Goal: Transaction & Acquisition: Purchase product/service

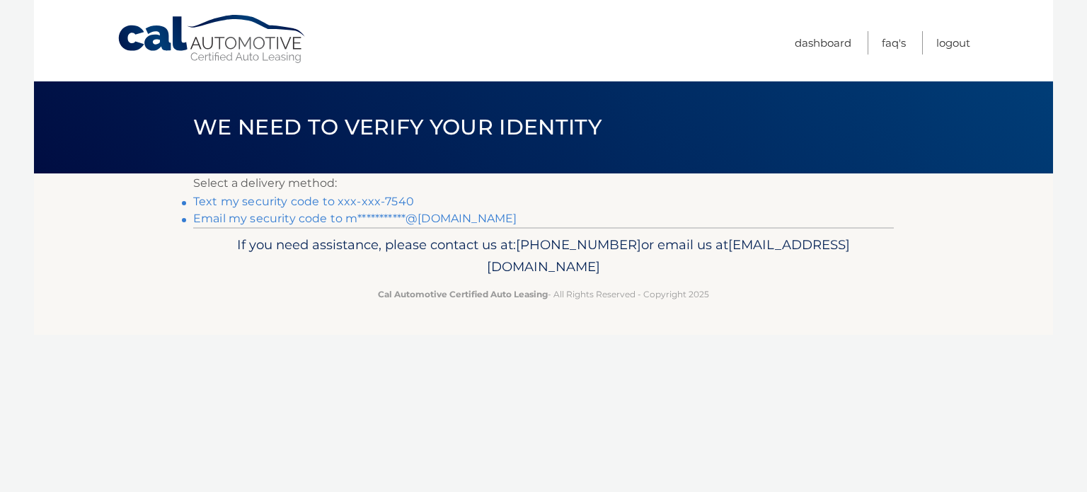
click at [379, 203] on link "Text my security code to xxx-xxx-7540" at bounding box center [303, 201] width 221 height 13
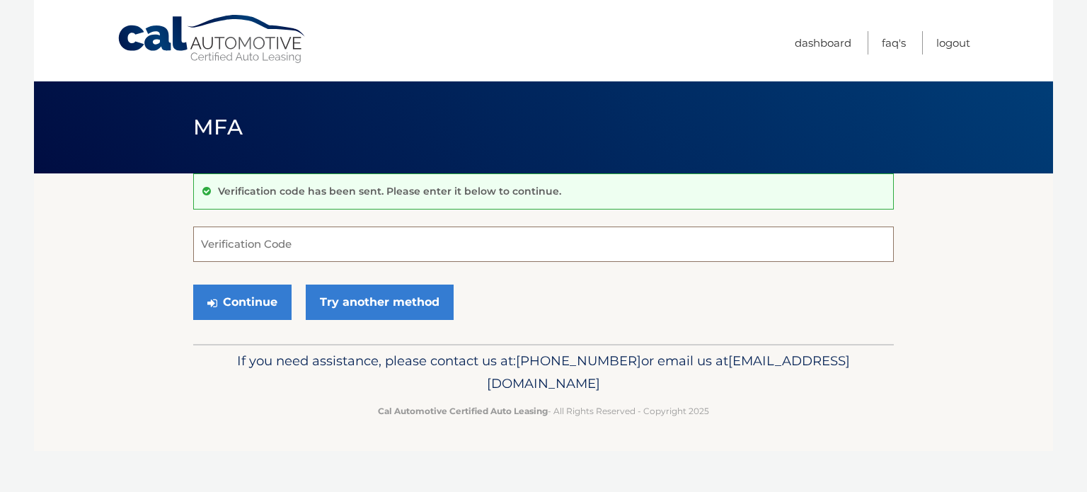
click at [309, 229] on input "Verification Code" at bounding box center [543, 243] width 701 height 35
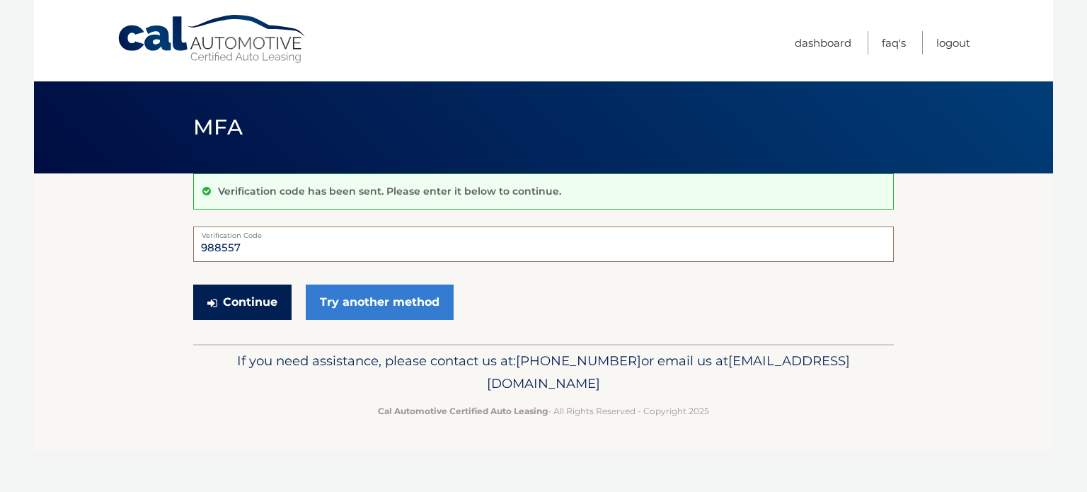
type input "988557"
click at [255, 301] on button "Continue" at bounding box center [242, 301] width 98 height 35
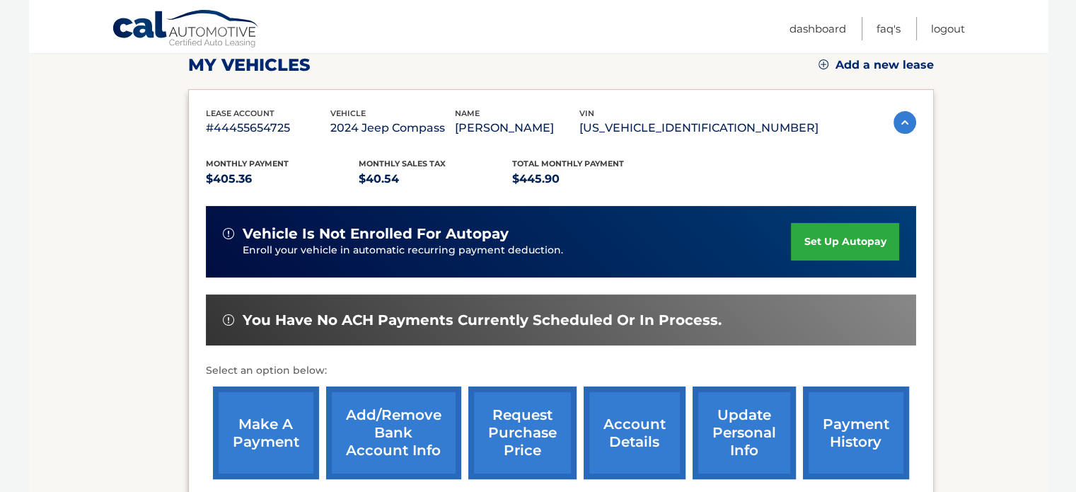
scroll to position [209, 0]
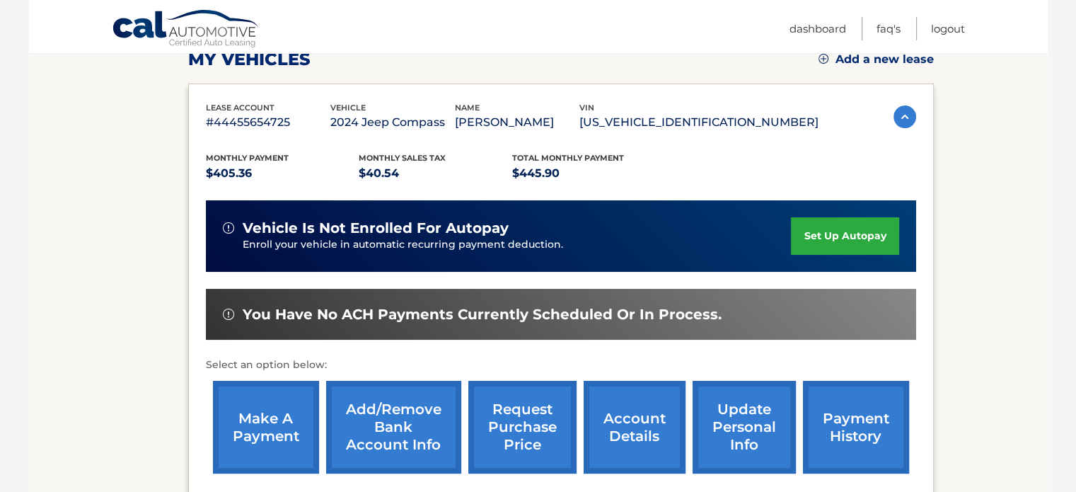
click at [260, 421] on link "make a payment" at bounding box center [266, 427] width 106 height 93
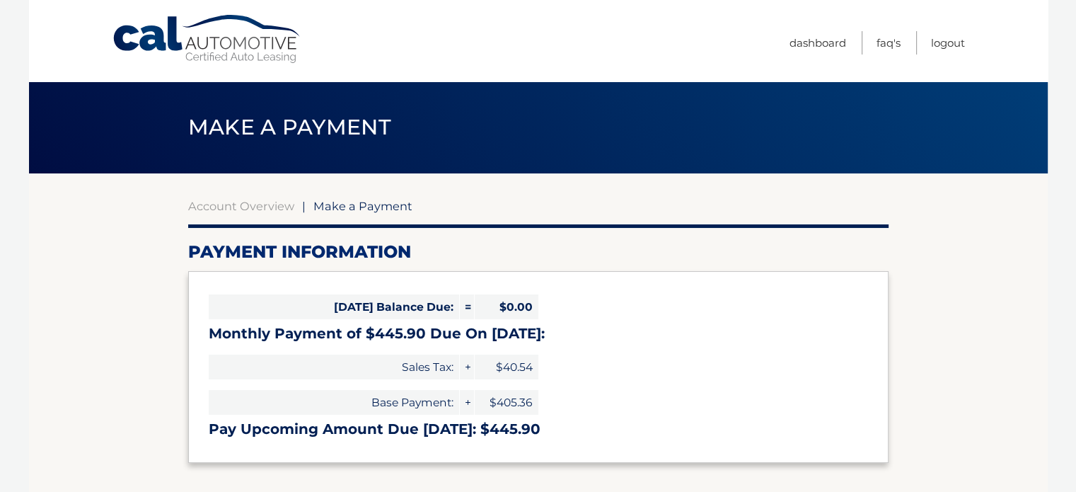
select select "Njk1ZDgwOWItYzJlNC00OTZmLWFlY2ItYjU5NDNkYzg1ODY0"
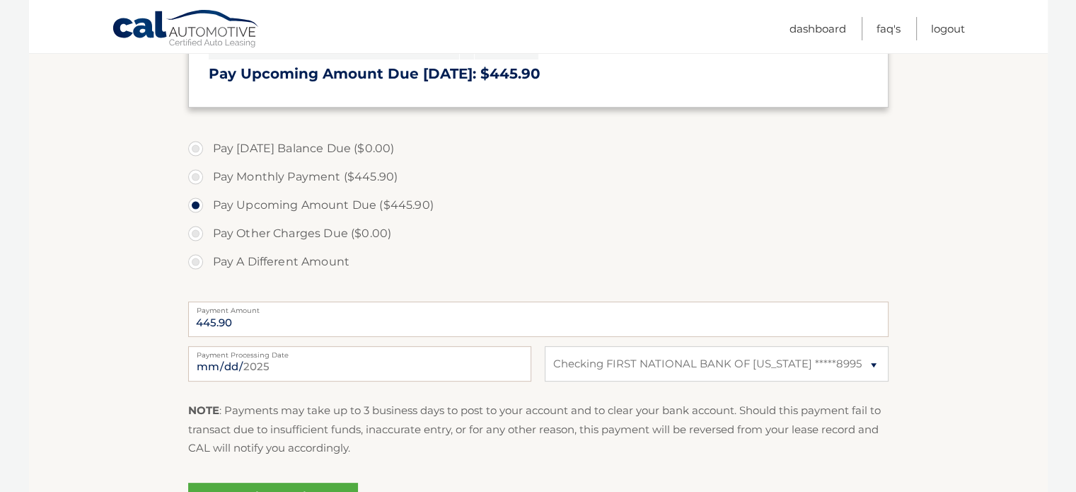
scroll to position [362, 0]
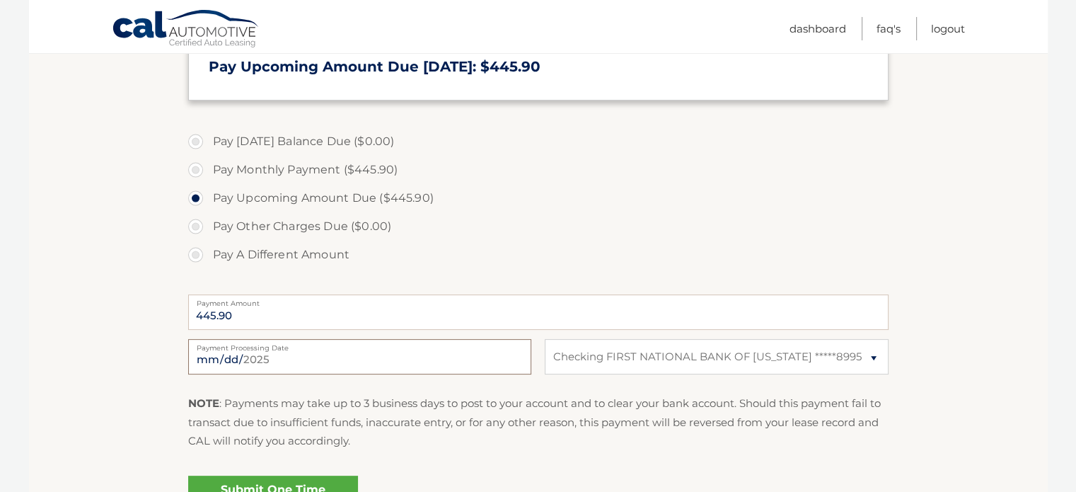
click at [303, 355] on input "[DATE]" at bounding box center [359, 356] width 343 height 35
type input "[DATE]"
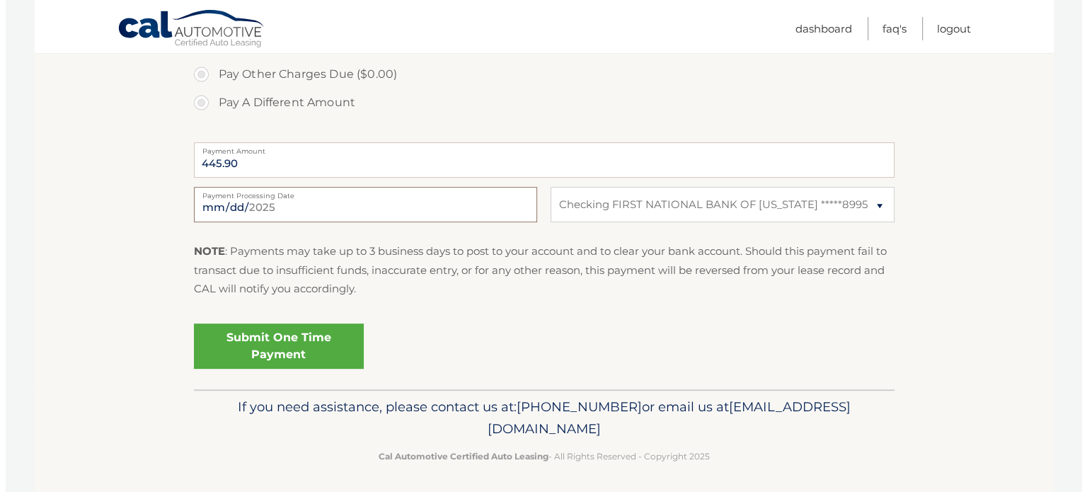
scroll to position [518, 0]
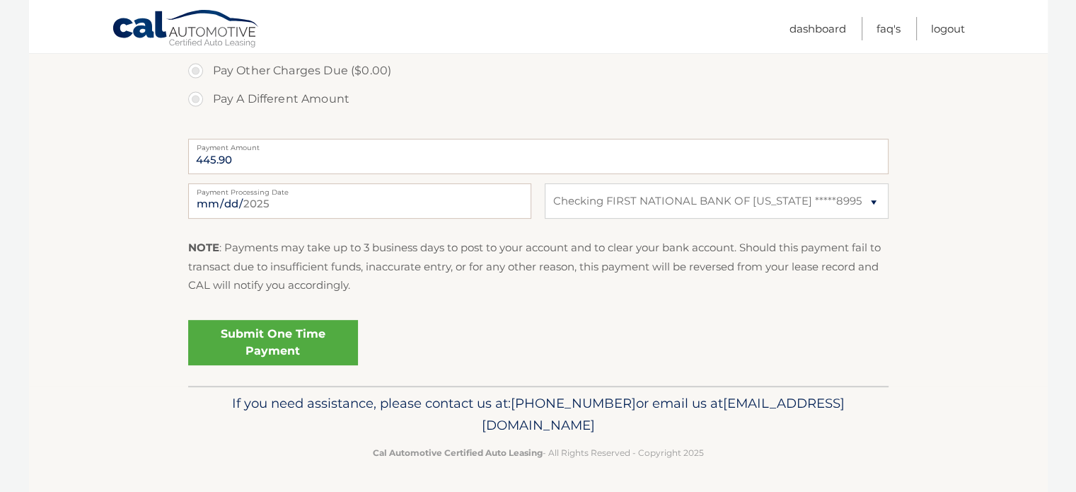
click at [333, 334] on link "Submit One Time Payment" at bounding box center [273, 342] width 170 height 45
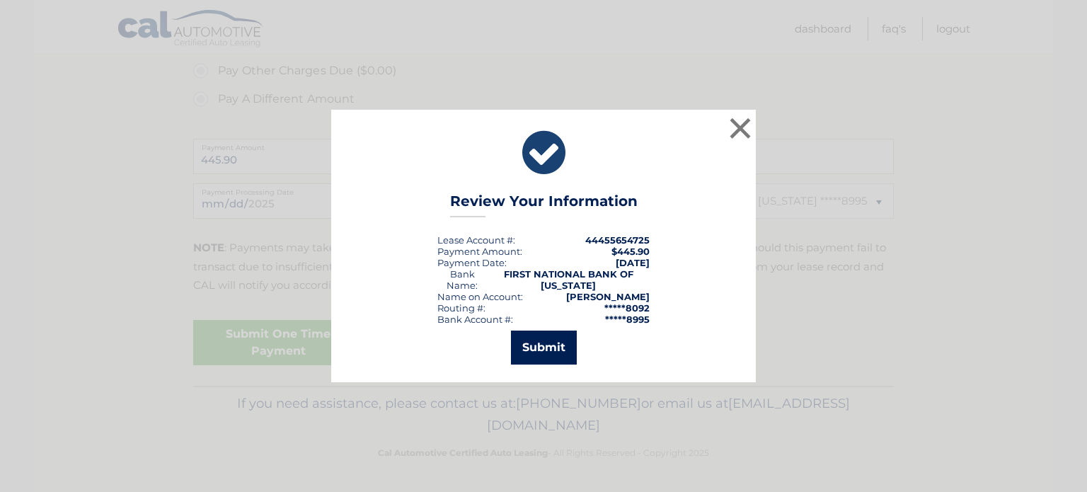
click at [549, 347] on button "Submit" at bounding box center [544, 347] width 66 height 34
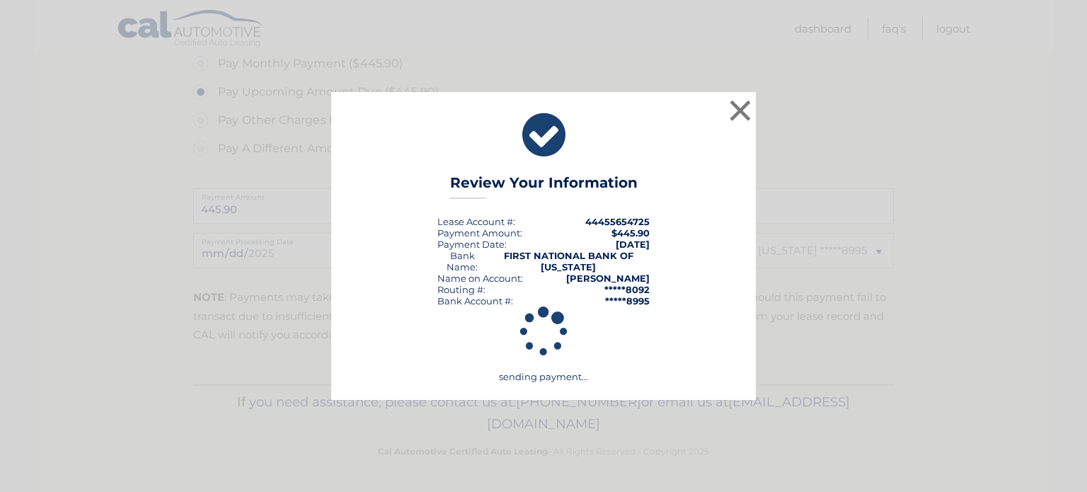
scroll to position [467, 0]
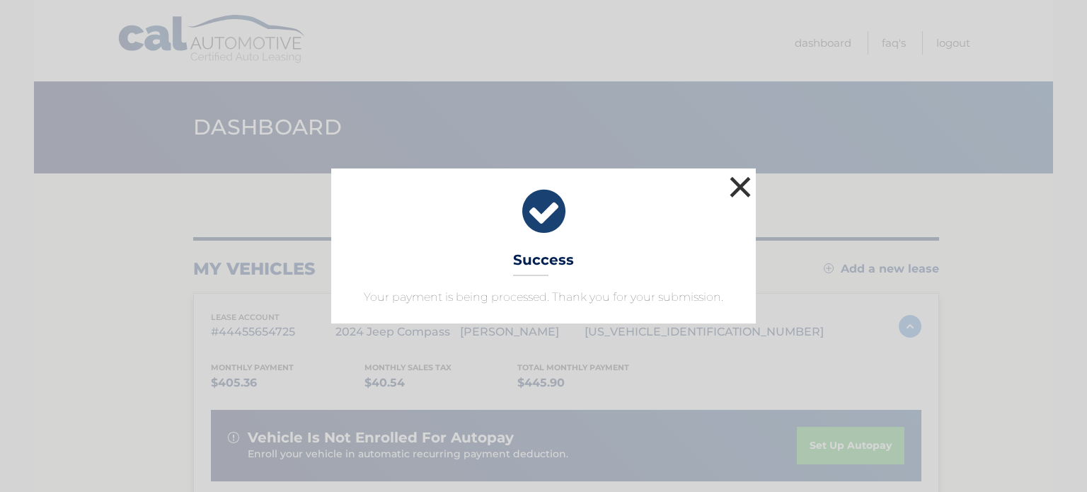
click at [741, 185] on button "×" at bounding box center [740, 187] width 28 height 28
